Goal: Check status: Check status

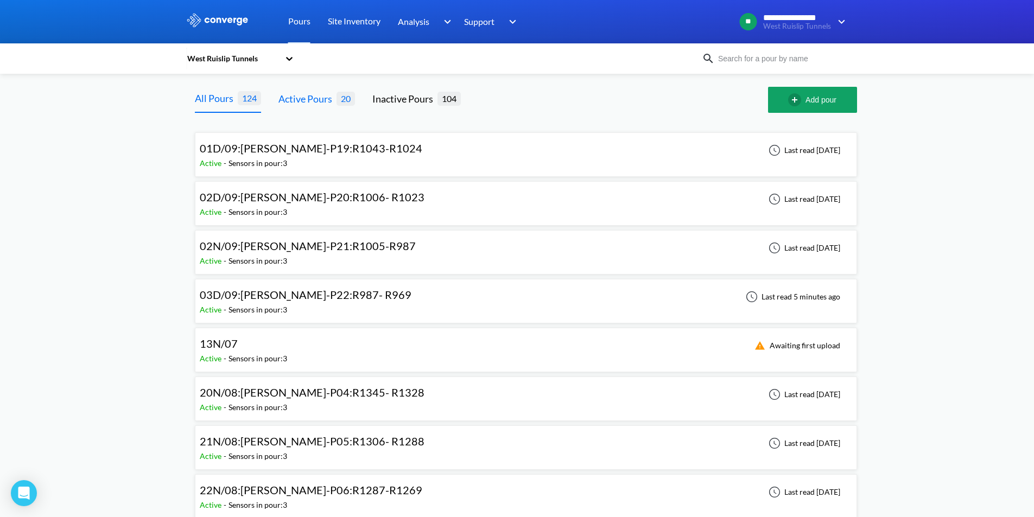
click at [301, 92] on div "Active Pours" at bounding box center [307, 98] width 58 height 15
click at [771, 295] on div "Last read 5 minutes ago" at bounding box center [791, 296] width 104 height 13
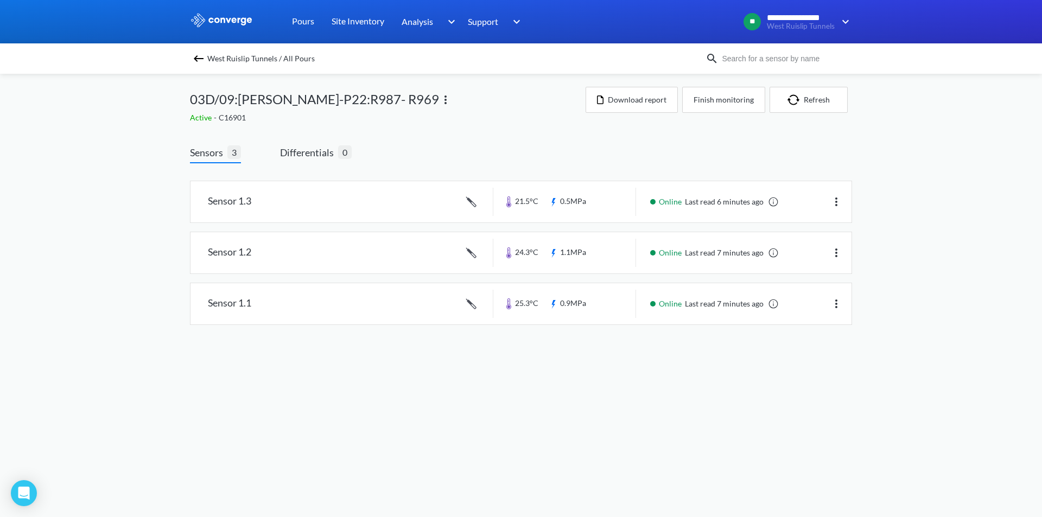
click at [77, 355] on body "**********" at bounding box center [521, 258] width 1042 height 517
click at [781, 84] on div "West Ruislip Tunnels / All Pours 03D/09:[PERSON_NAME]-P22:R987- R969 Active - C…" at bounding box center [521, 210] width 662 height 273
click at [842, 107] on button "Refresh" at bounding box center [808, 100] width 78 height 26
click at [824, 113] on div "03D/09:[PERSON_NAME]-P22:R987- R969 Active - C16901 Download report Finish moni…" at bounding box center [521, 105] width 662 height 37
click at [827, 111] on button "Refresh" at bounding box center [808, 100] width 78 height 26
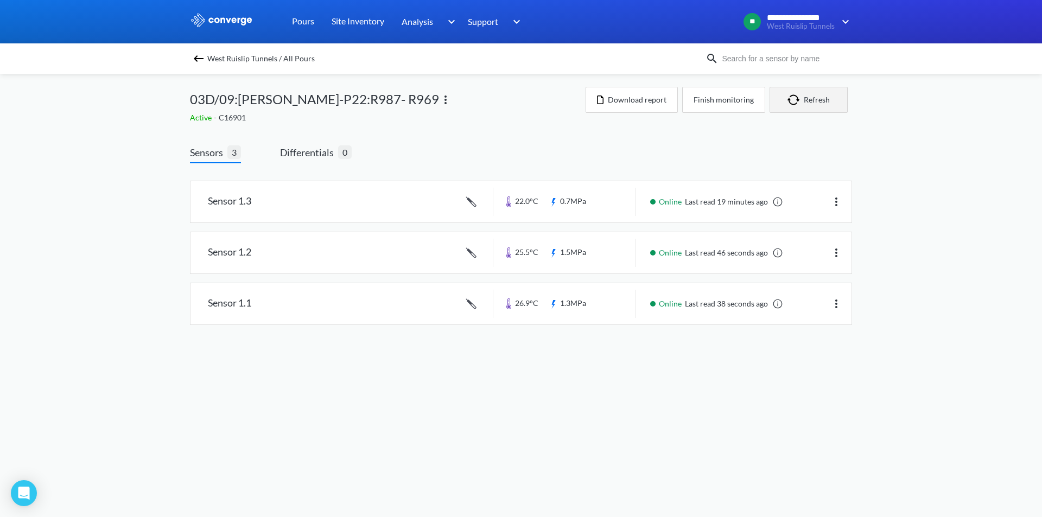
click at [812, 105] on button "Refresh" at bounding box center [808, 100] width 78 height 26
click at [799, 105] on button "Refresh" at bounding box center [808, 100] width 78 height 26
